Goal: Task Accomplishment & Management: Complete application form

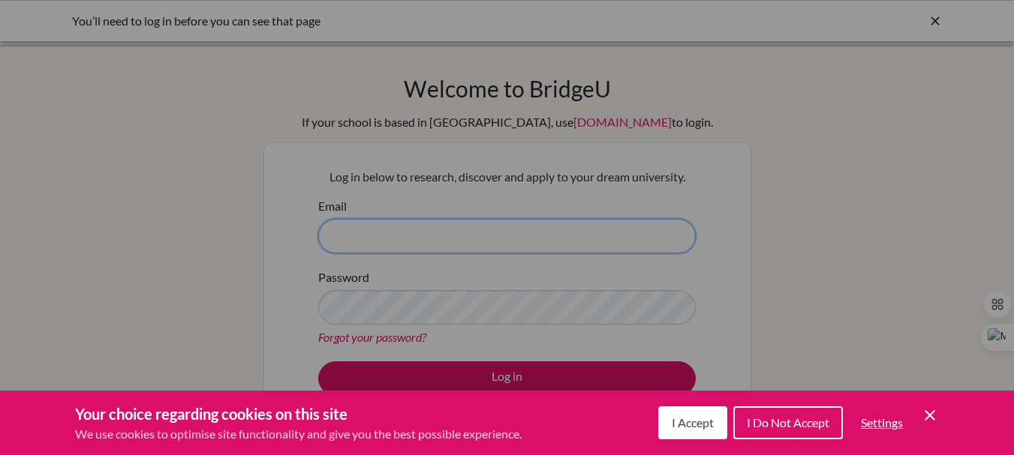
type input "joseph.noel@unionschool.edu.ht"
click at [492, 376] on div "Cookie Preferences" at bounding box center [507, 227] width 1014 height 455
click at [96, 248] on div "Cookie Preferences" at bounding box center [507, 227] width 1014 height 455
click at [169, 152] on div "Cookie Preferences" at bounding box center [507, 227] width 1014 height 455
click at [808, 417] on span "I Do Not Accept" at bounding box center [788, 423] width 83 height 14
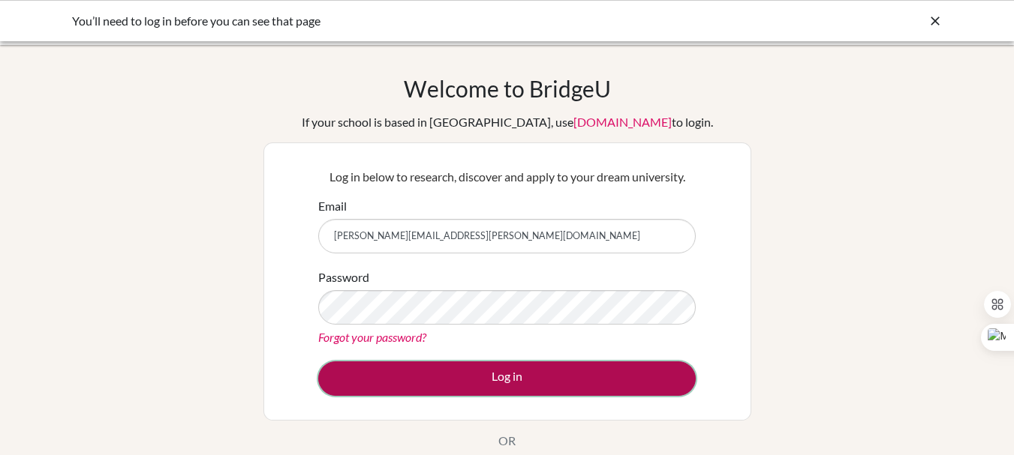
click at [504, 369] on button "Log in" at bounding box center [506, 379] width 377 height 35
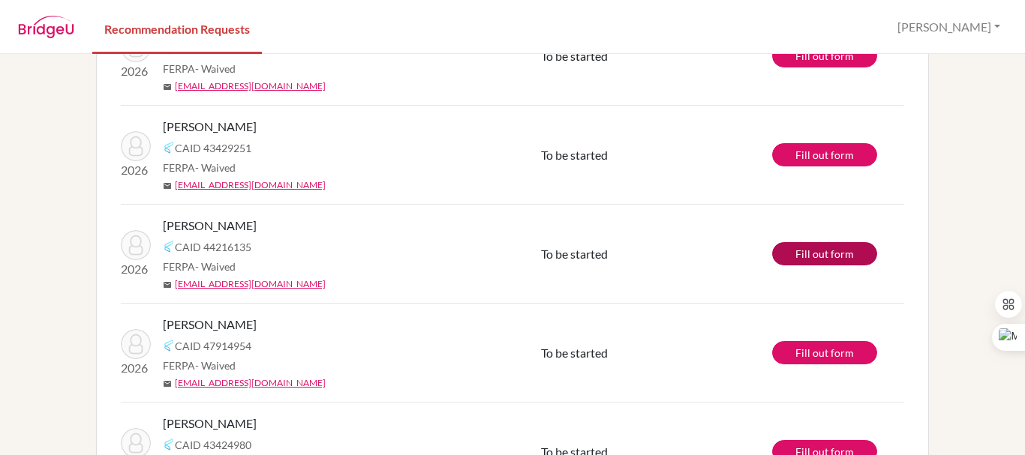
scroll to position [190, 0]
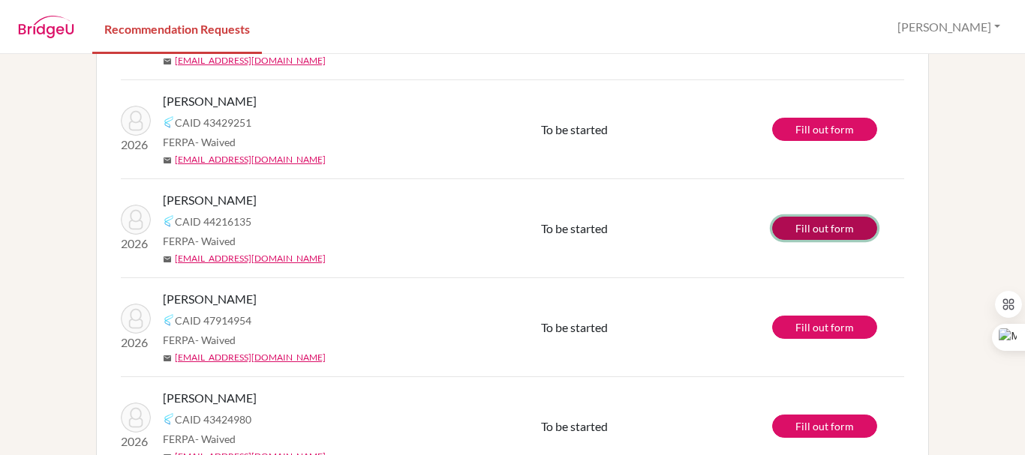
click at [800, 224] on link "Fill out form" at bounding box center [824, 228] width 105 height 23
